Goal: Information Seeking & Learning: Learn about a topic

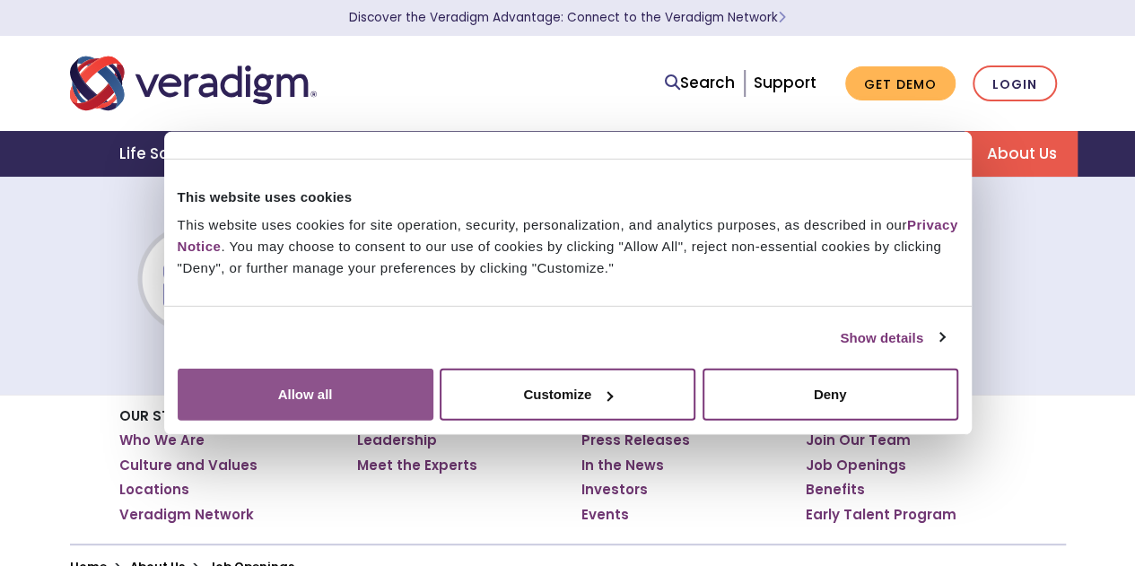
click at [433, 397] on button "Allow all" at bounding box center [306, 395] width 256 height 52
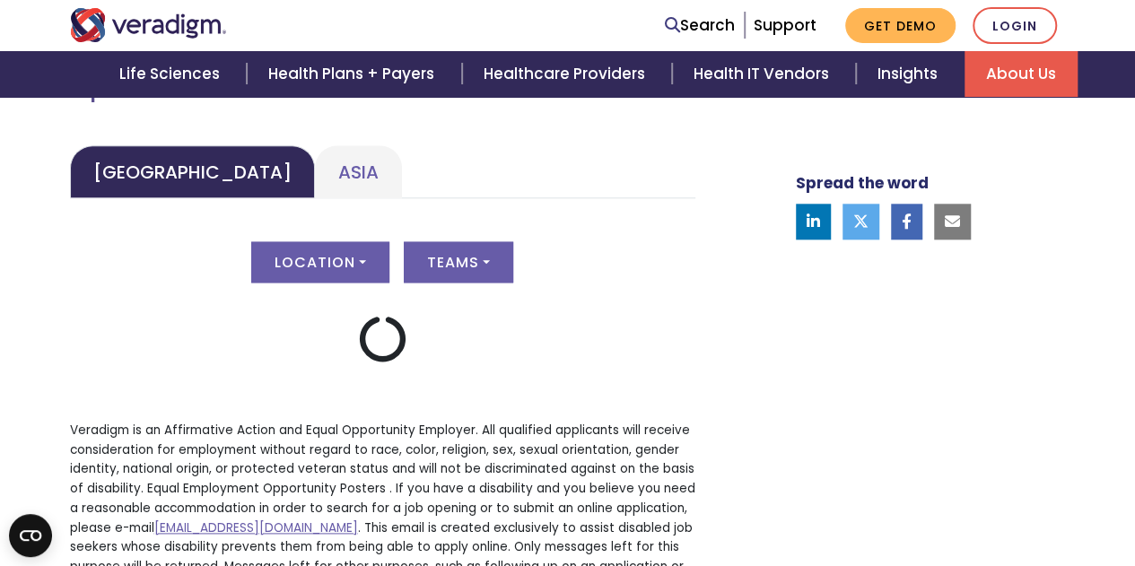
scroll to position [876, 0]
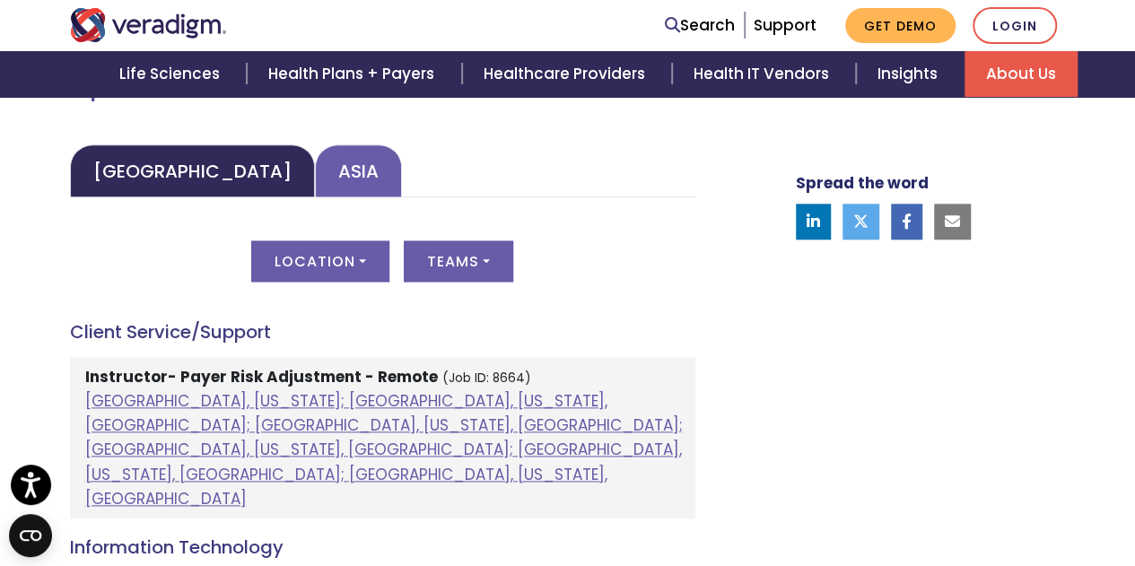
click at [315, 177] on link "Asia" at bounding box center [358, 170] width 87 height 53
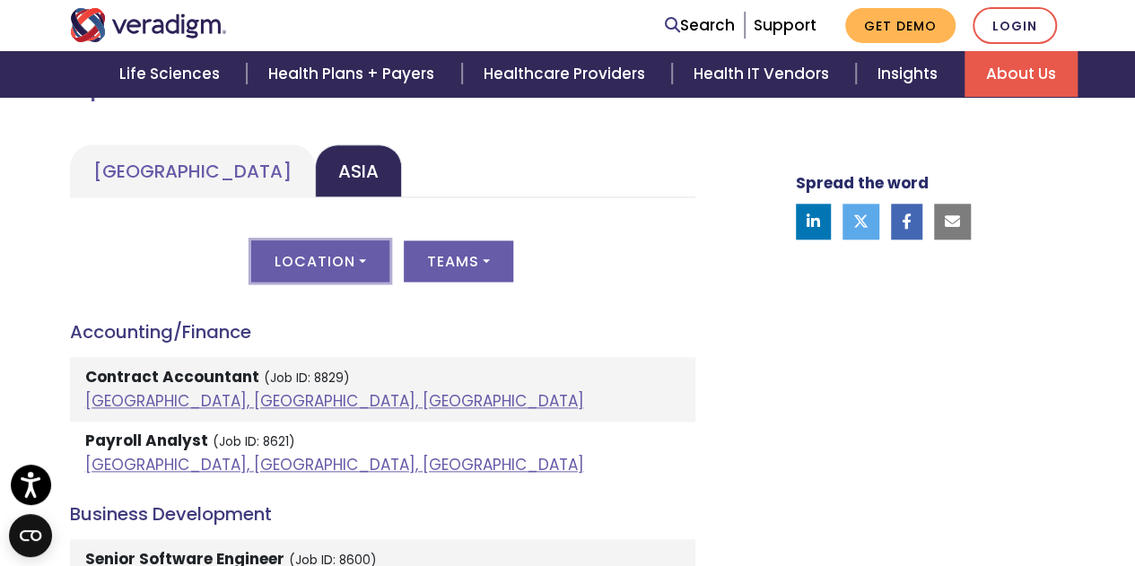
click at [329, 258] on button "Location" at bounding box center [320, 261] width 138 height 41
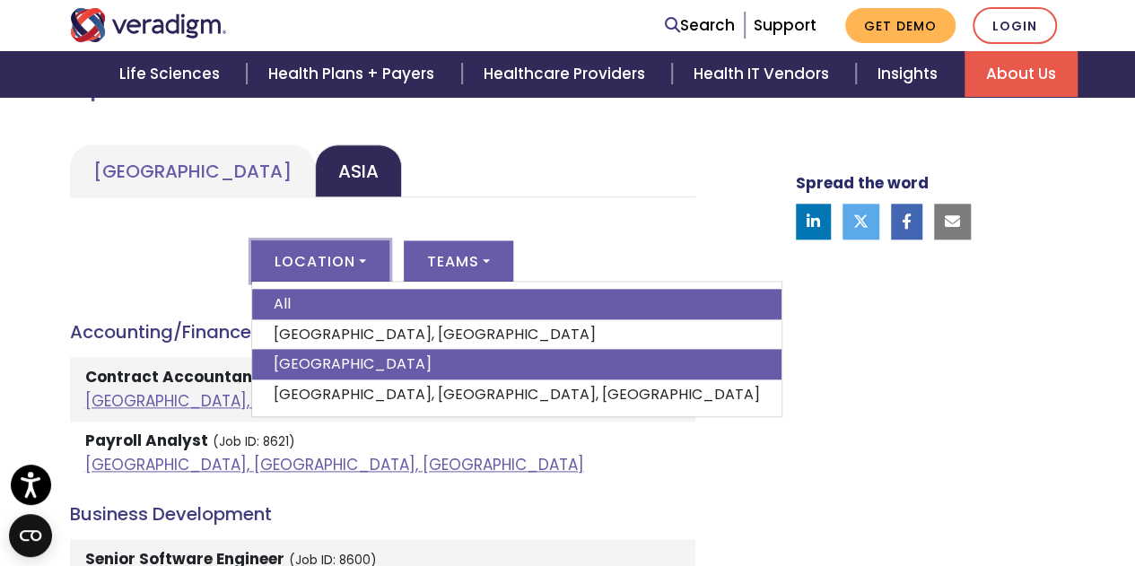
click at [334, 352] on link "[GEOGRAPHIC_DATA]" at bounding box center [516, 364] width 529 height 31
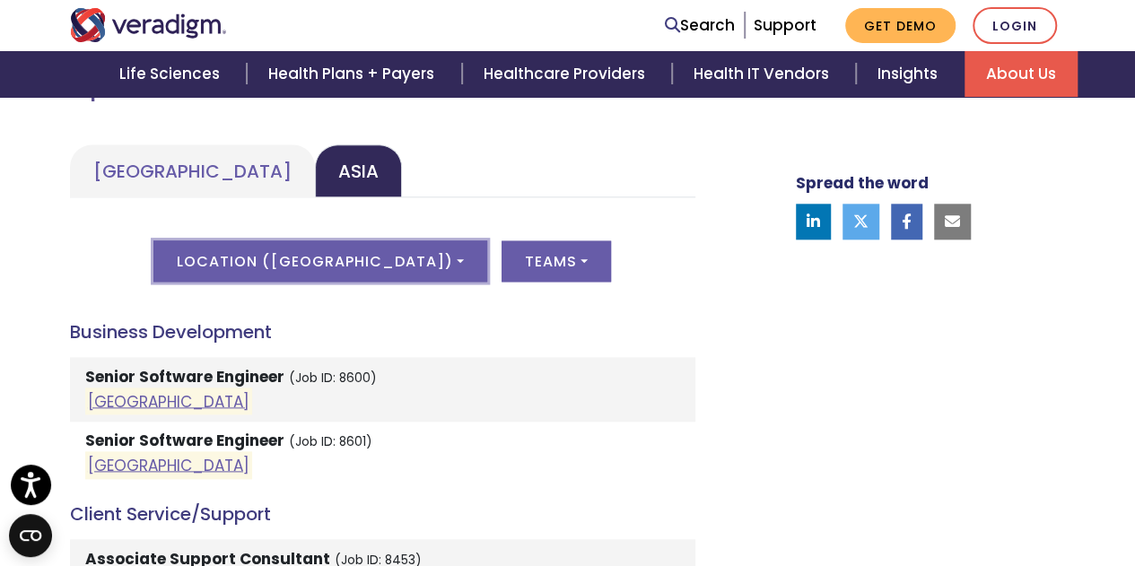
click at [312, 273] on button "Location ( [GEOGRAPHIC_DATA] )" at bounding box center [319, 261] width 333 height 41
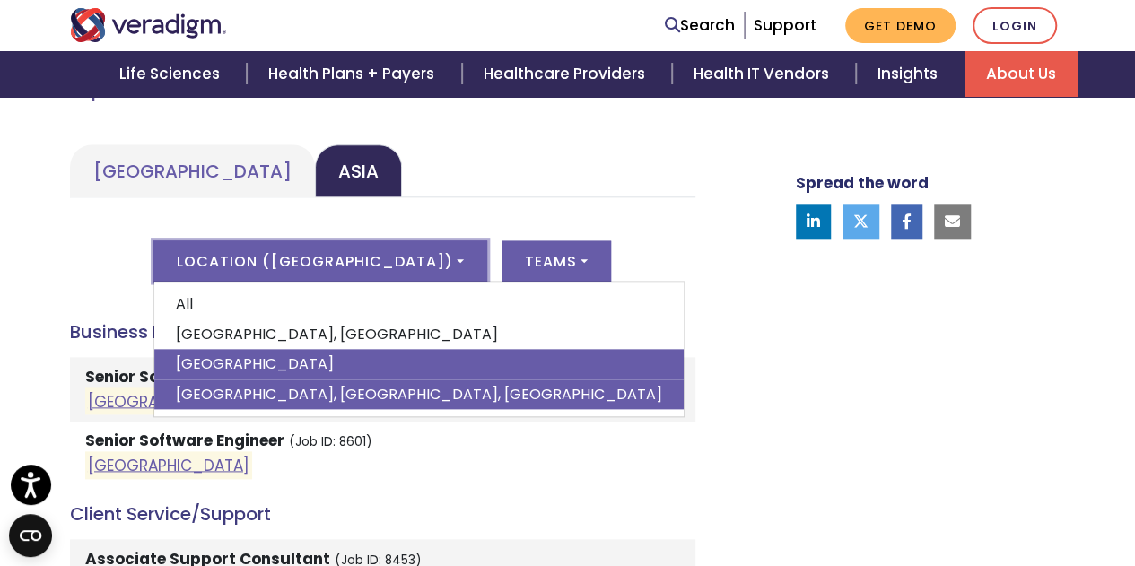
click at [326, 398] on link "[GEOGRAPHIC_DATA], [GEOGRAPHIC_DATA], [GEOGRAPHIC_DATA]" at bounding box center [418, 395] width 529 height 31
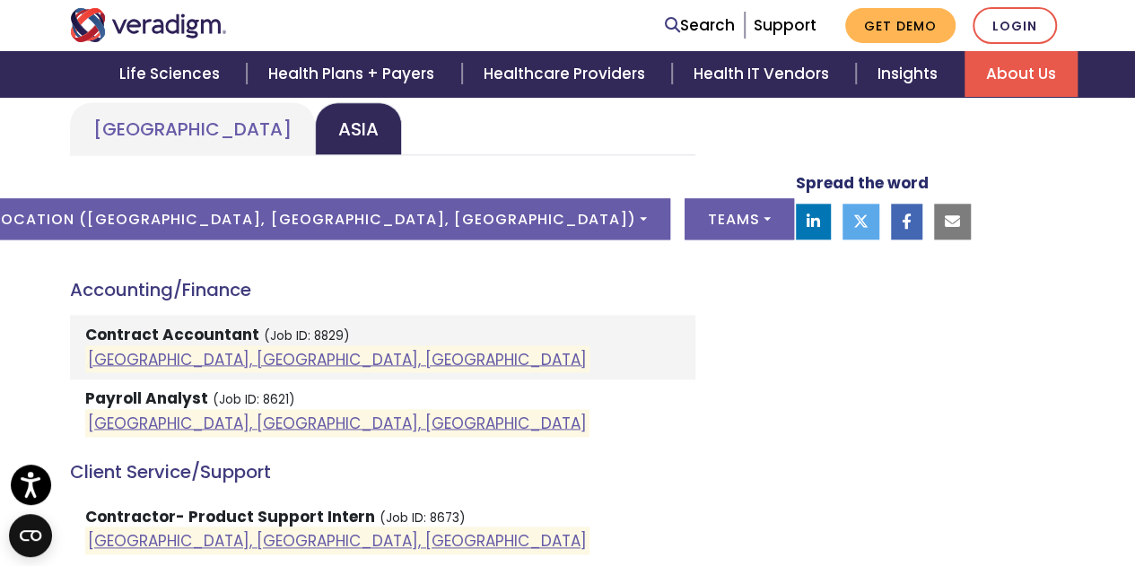
scroll to position [917, 0]
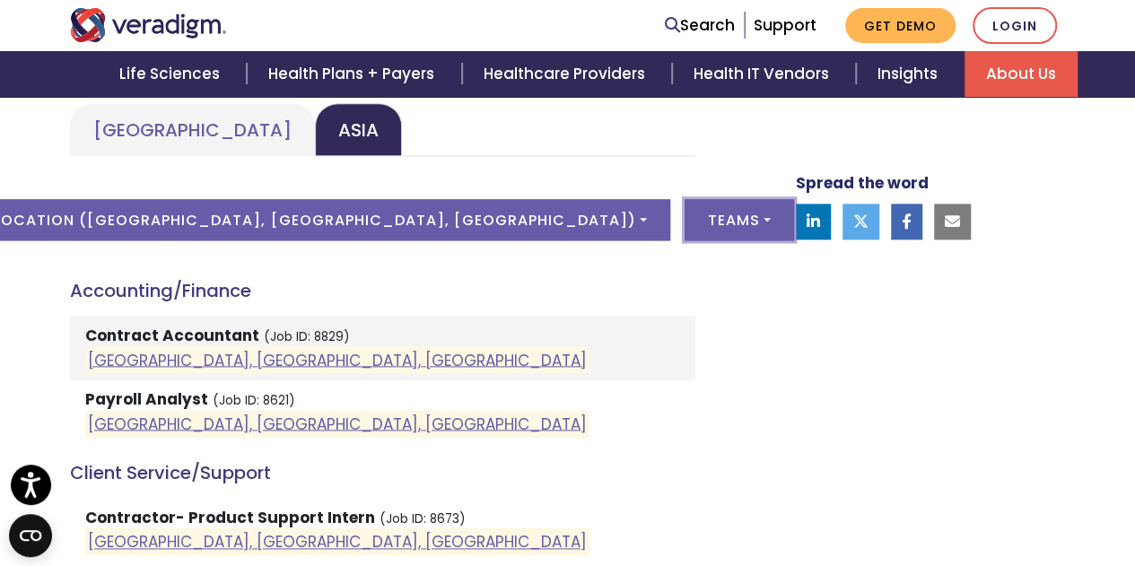
click at [685, 214] on button "Teams" at bounding box center [739, 219] width 109 height 41
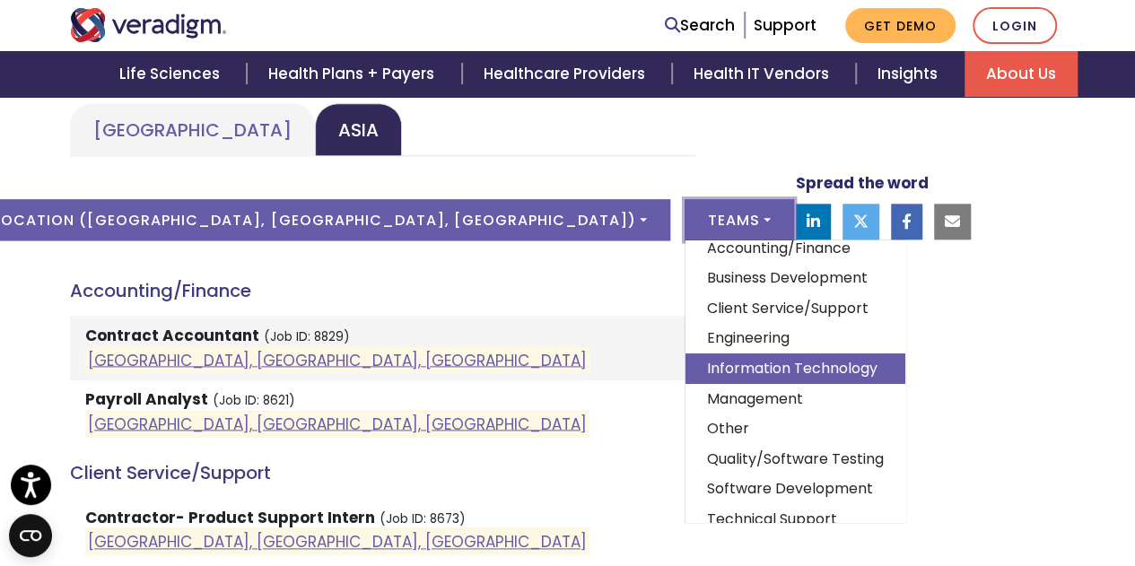
scroll to position [77, 0]
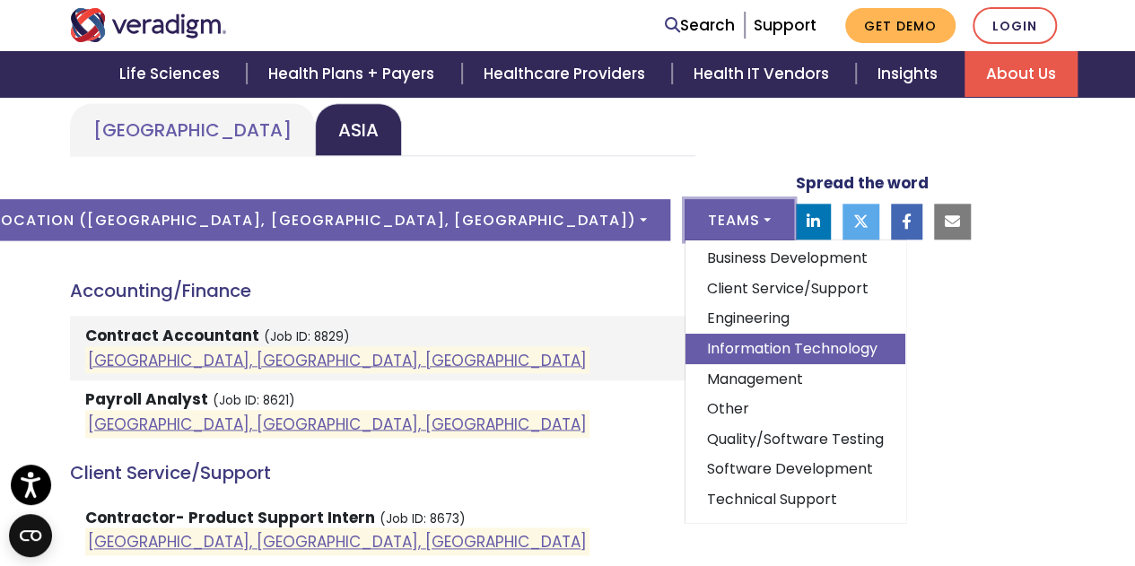
click at [686, 334] on link "Information Technology" at bounding box center [796, 349] width 220 height 31
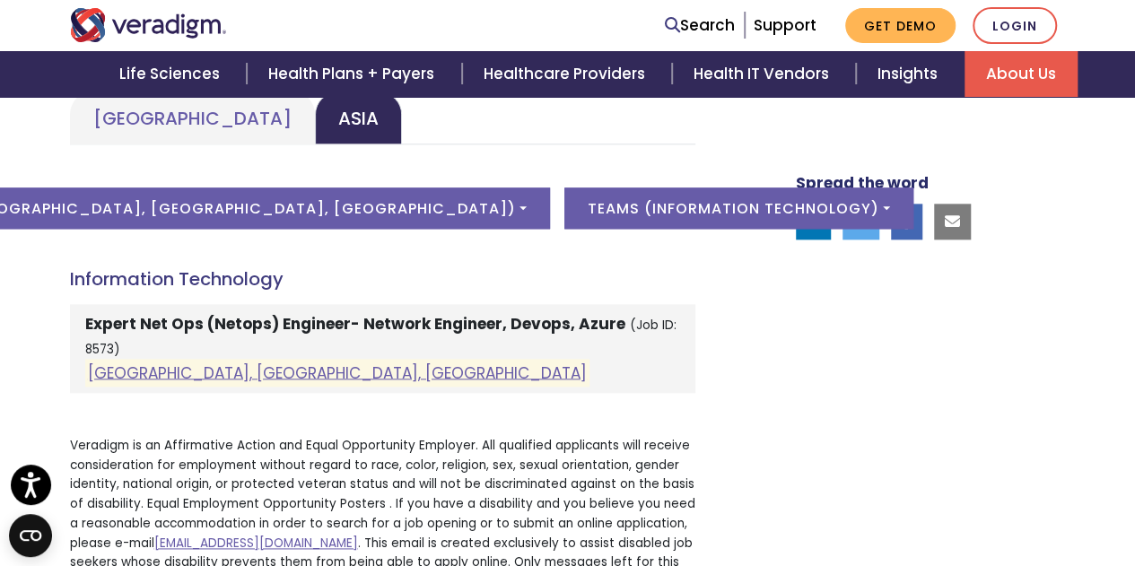
scroll to position [930, 0]
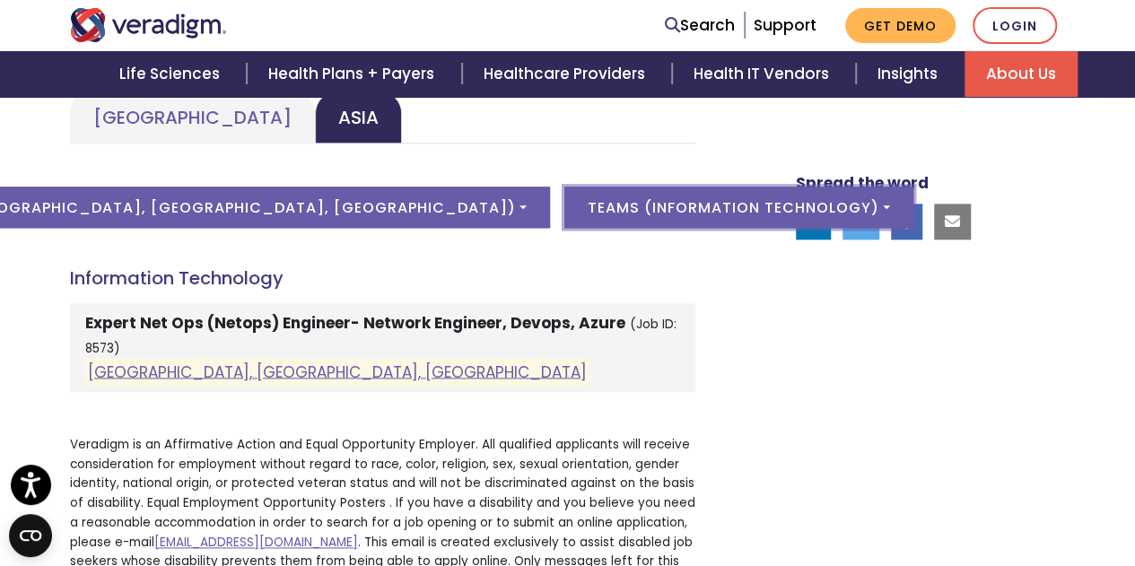
click at [564, 206] on button "Teams ( Information Technology )" at bounding box center [738, 207] width 349 height 41
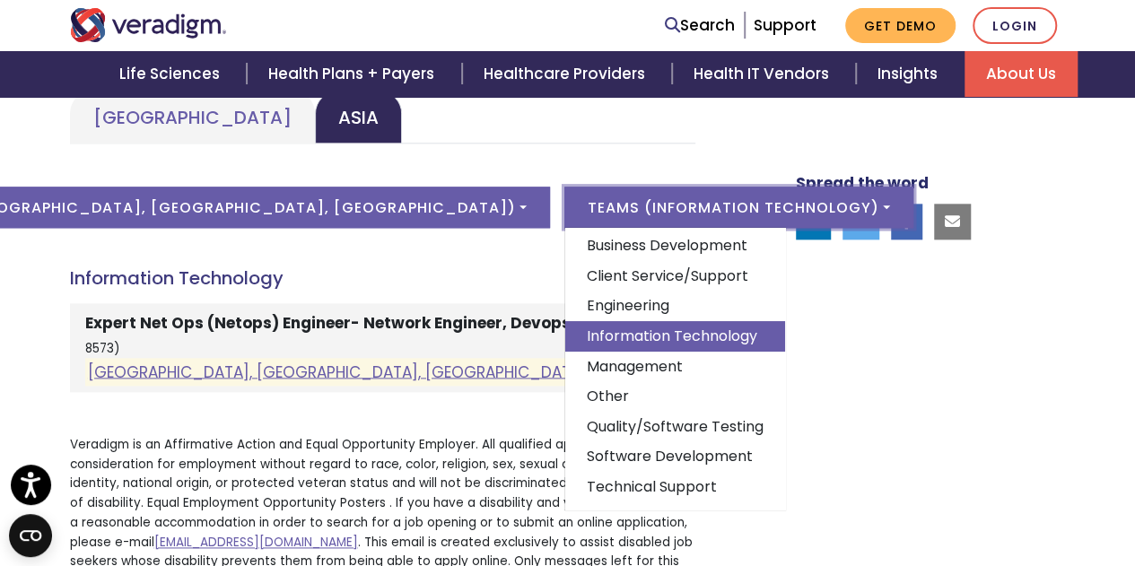
click at [761, 426] on div "Spread the word" at bounding box center [909, 157] width 341 height 938
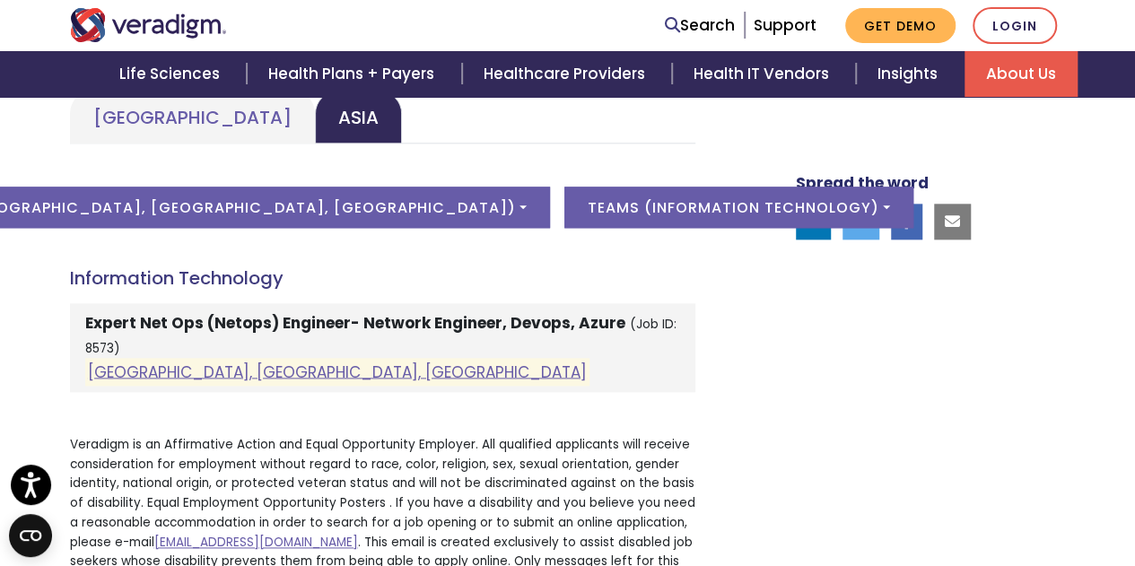
click at [128, 316] on strong "Expert Net Ops (Netops) Engineer- Network Engineer, Devops, Azure" at bounding box center [355, 323] width 540 height 22
click at [141, 373] on link "[GEOGRAPHIC_DATA], [GEOGRAPHIC_DATA], [GEOGRAPHIC_DATA]" at bounding box center [337, 372] width 499 height 22
